Goal: Complete Application Form

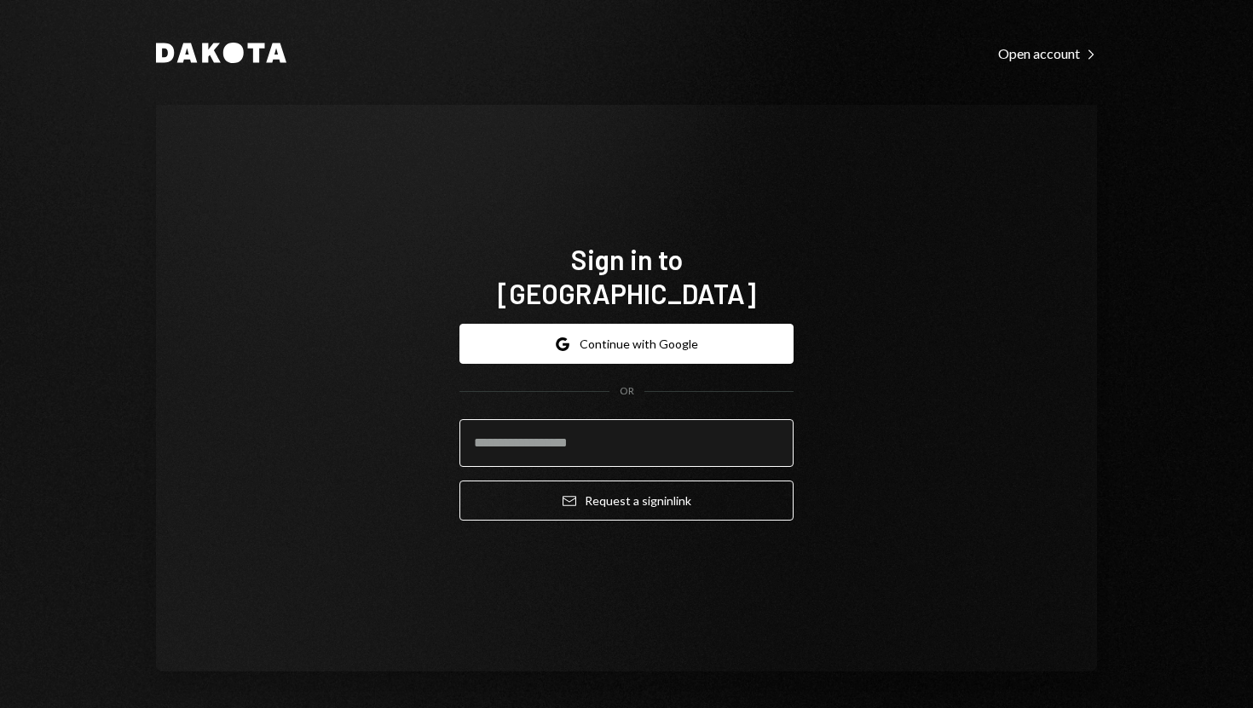
scroll to position [1, 0]
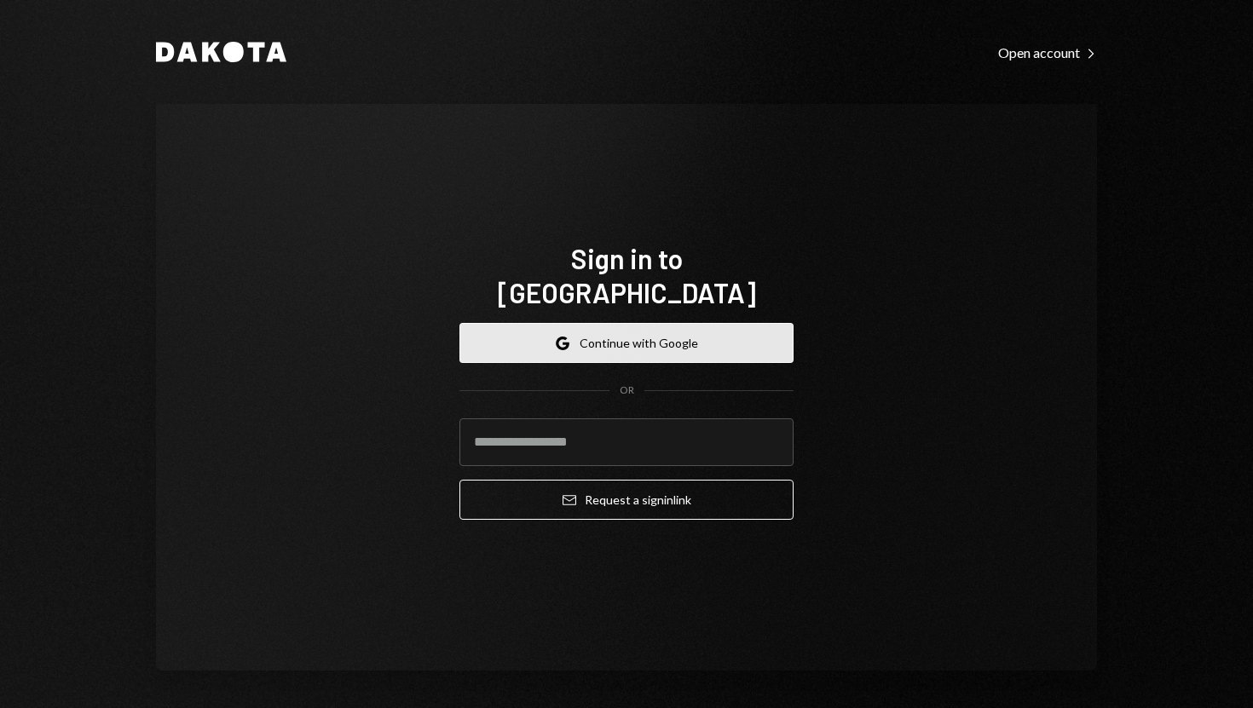
click at [717, 323] on button "Google Continue with Google" at bounding box center [626, 343] width 334 height 40
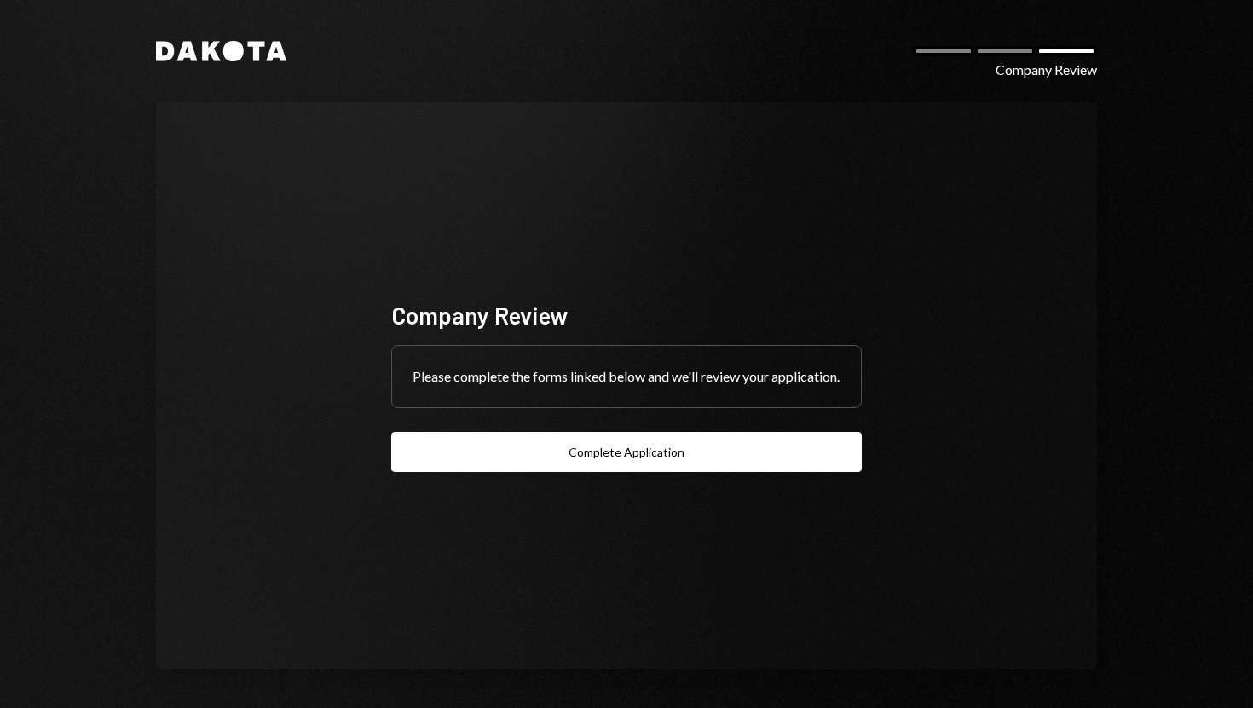
click at [632, 534] on div "Company Review Please complete the forms linked below and we'll review your app…" at bounding box center [626, 386] width 511 height 310
click at [656, 482] on div "Company Review Please complete the forms linked below and we'll review your app…" at bounding box center [626, 386] width 511 height 310
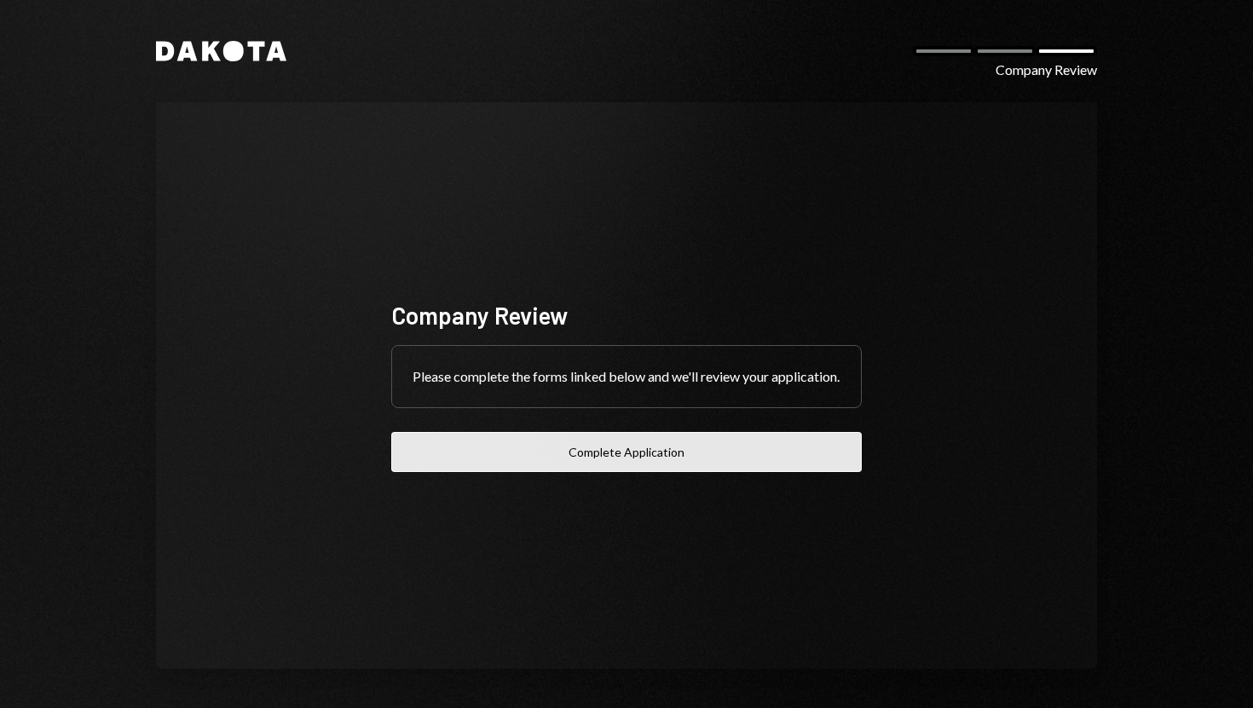
click at [661, 471] on button "Complete Application" at bounding box center [626, 452] width 470 height 40
